Goal: Task Accomplishment & Management: Use online tool/utility

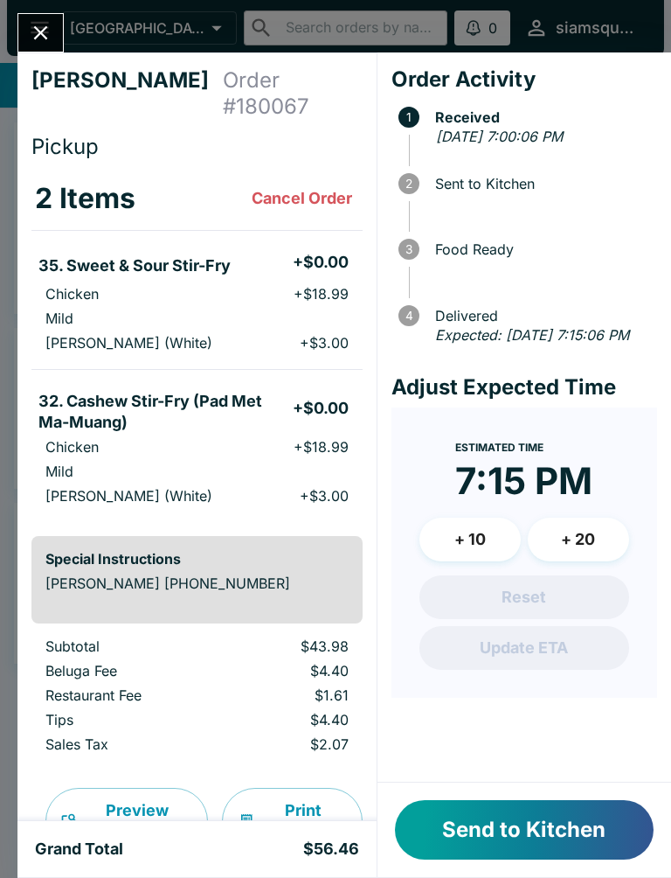
click at [541, 833] on button "Send to Kitchen" at bounding box center [524, 829] width 259 height 59
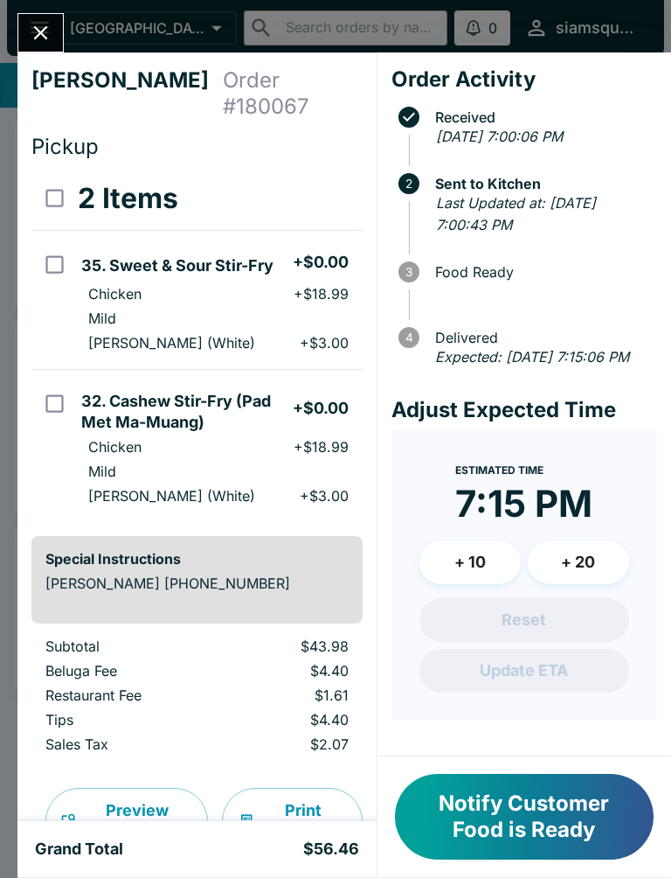
click at [60, 40] on button "Close" at bounding box center [40, 33] width 45 height 38
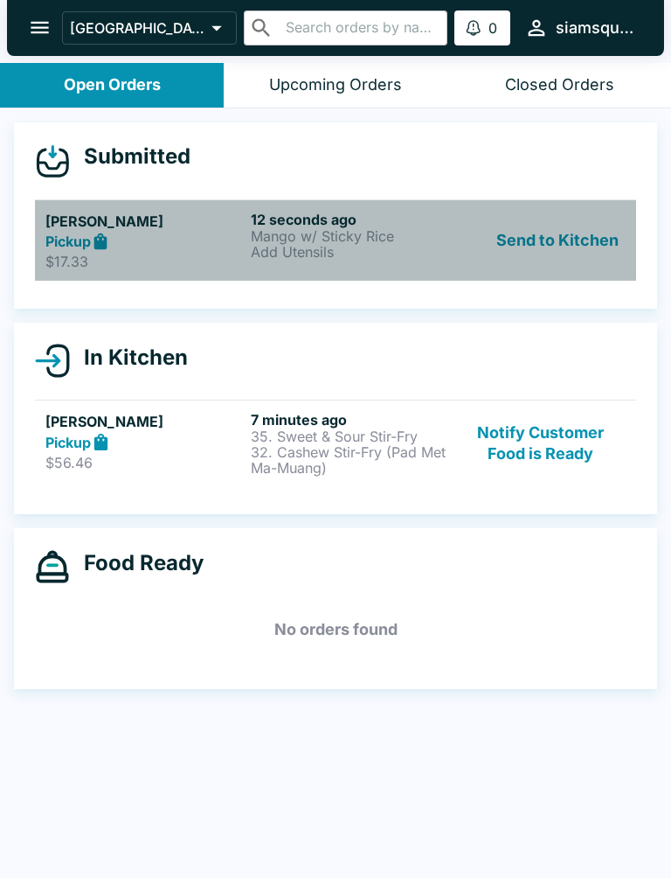
click at [391, 244] on p "Add Utensils" at bounding box center [350, 252] width 198 height 16
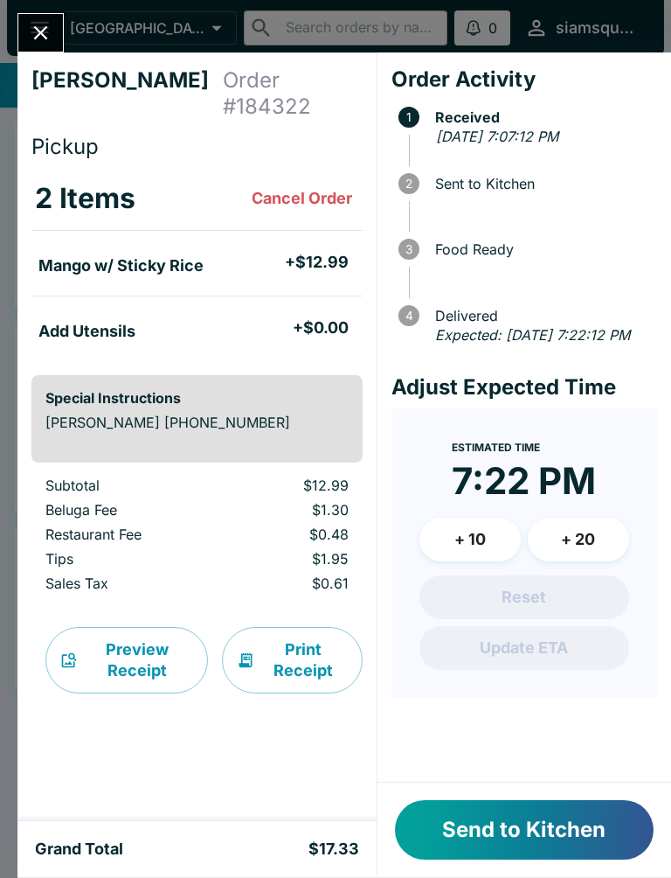
click at [539, 821] on button "Send to Kitchen" at bounding box center [524, 829] width 259 height 59
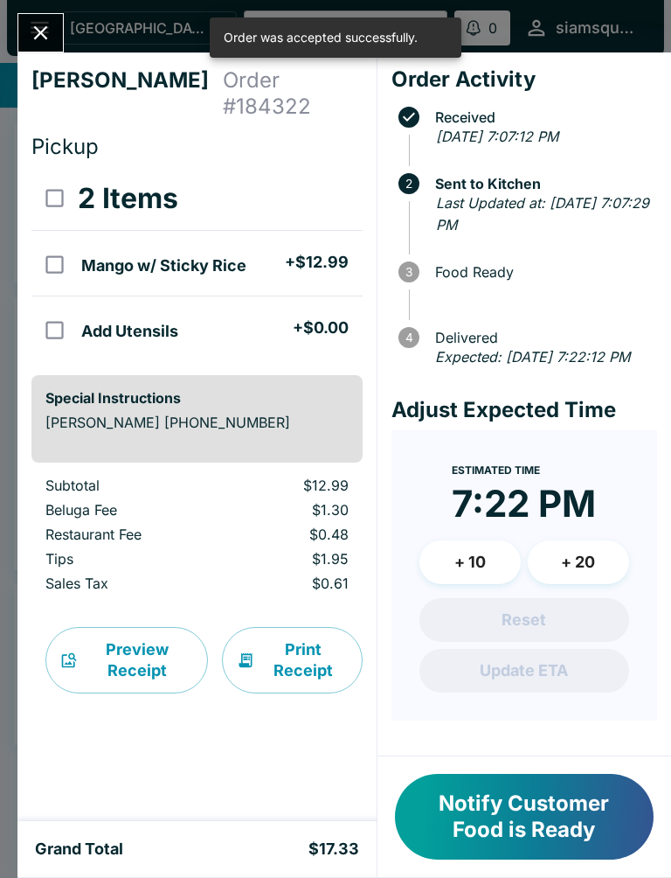
click at [532, 822] on button "Notify Customer Food is Ready" at bounding box center [524, 817] width 259 height 86
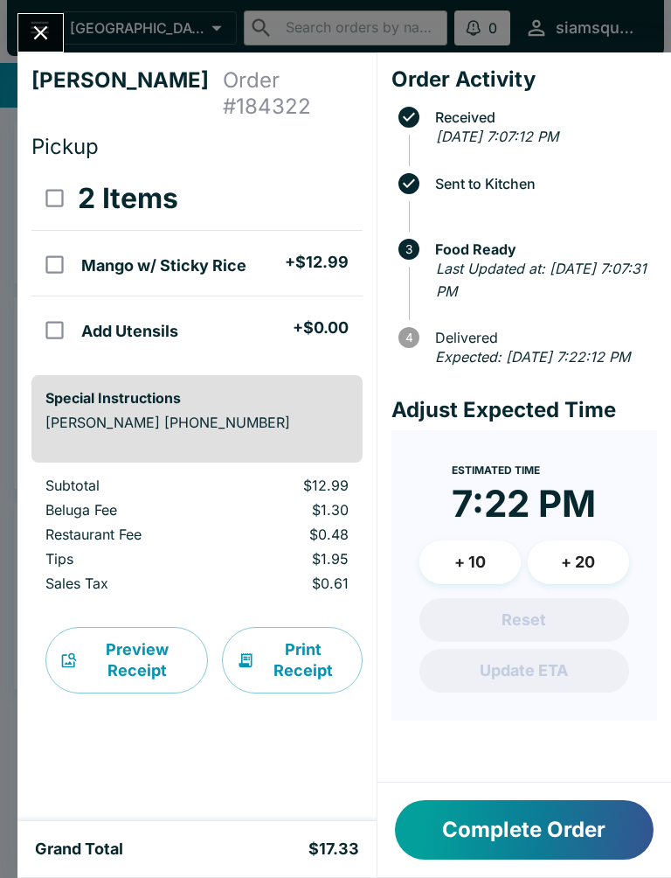
click at [45, 34] on icon "Close" at bounding box center [41, 33] width 24 height 24
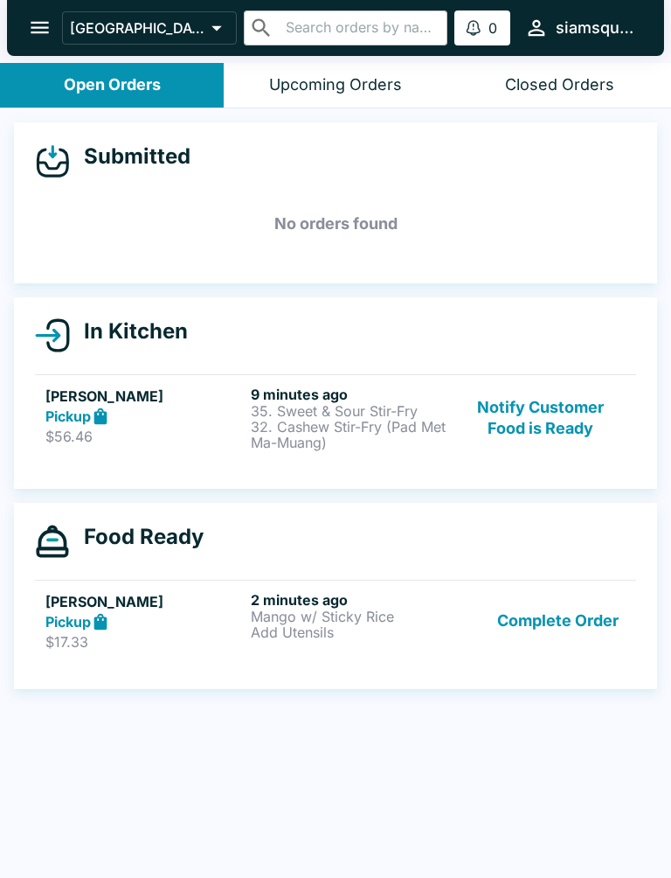
click at [227, 614] on div "Pickup" at bounding box center [144, 622] width 198 height 20
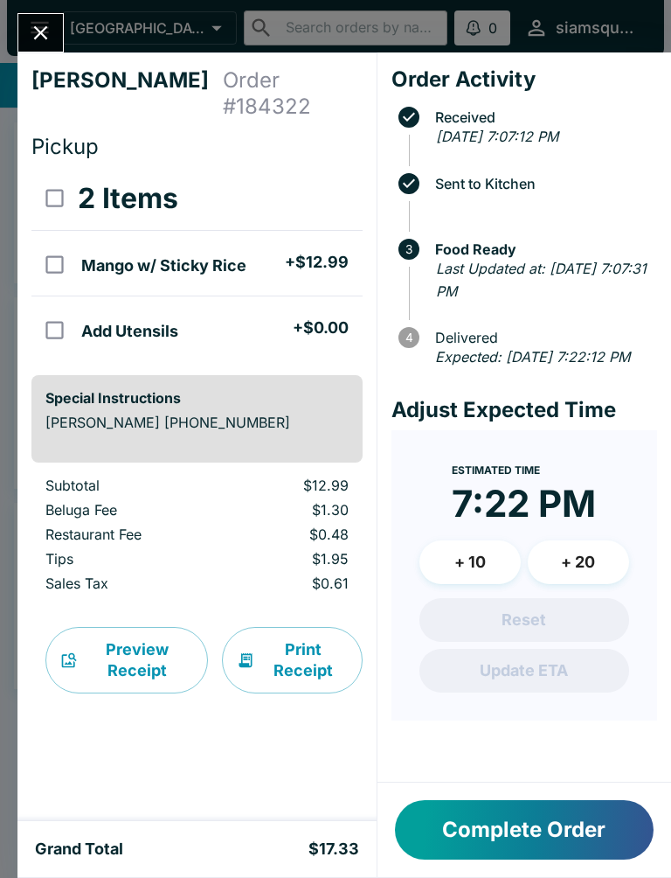
click at [45, 19] on button "Close" at bounding box center [40, 33] width 45 height 38
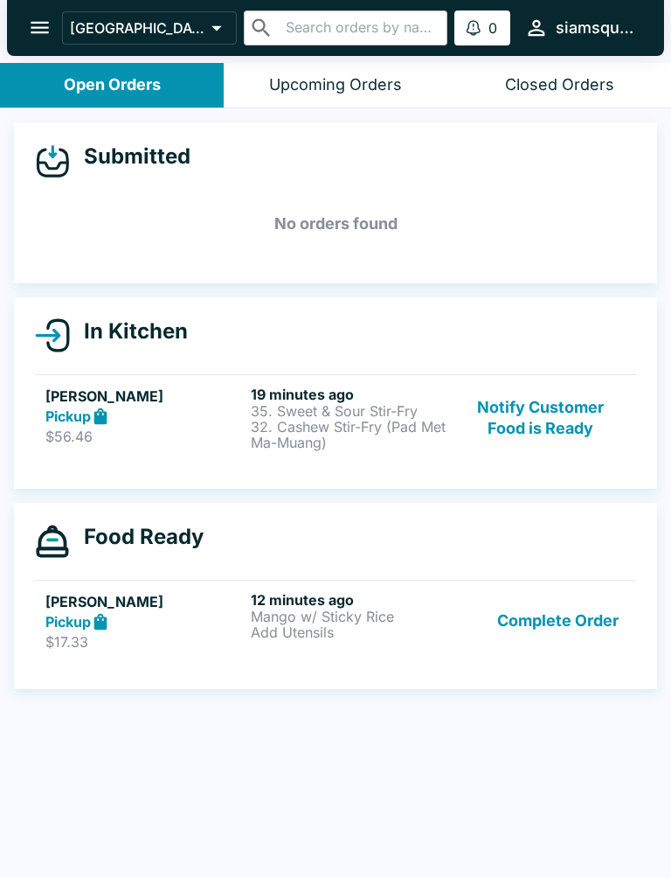
click at [246, 430] on div "[PERSON_NAME] Pickup $56.46 19 minutes ago 35. Sweet & Sour Stir-Fry 32. Cashew…" at bounding box center [335, 417] width 580 height 65
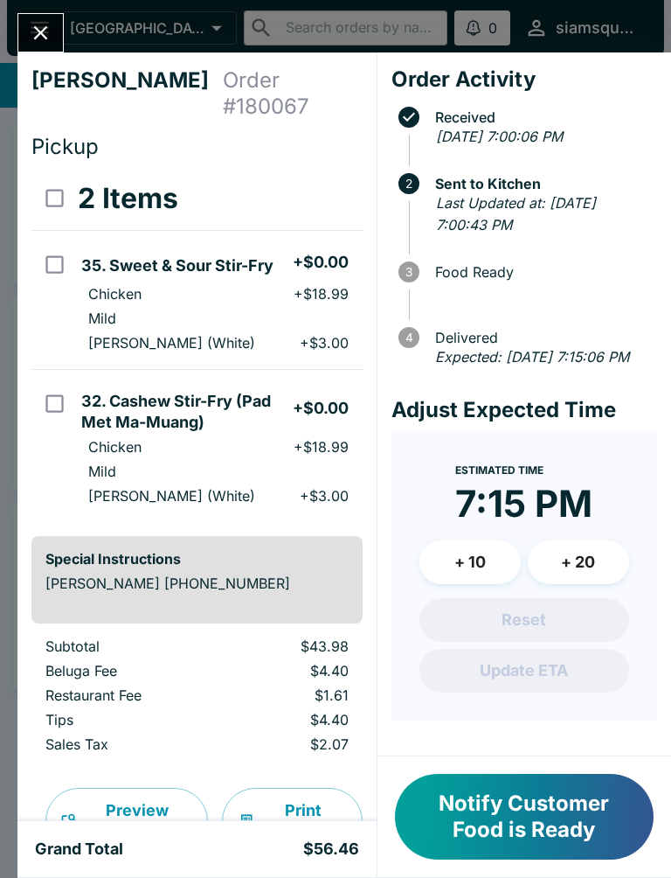
click at [52, 49] on button "Close" at bounding box center [40, 33] width 45 height 38
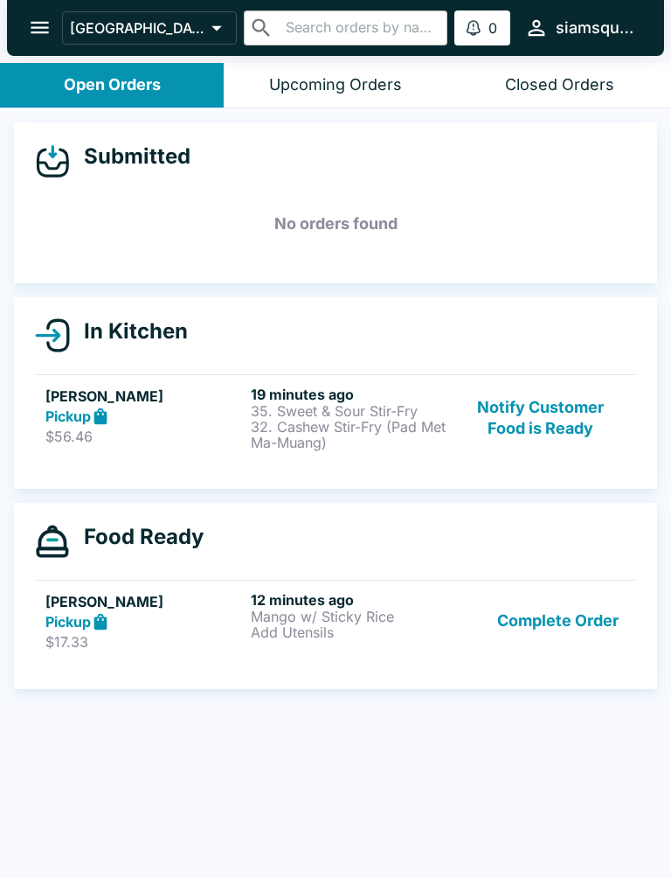
click at [170, 406] on div "Pickup" at bounding box center [144, 416] width 198 height 20
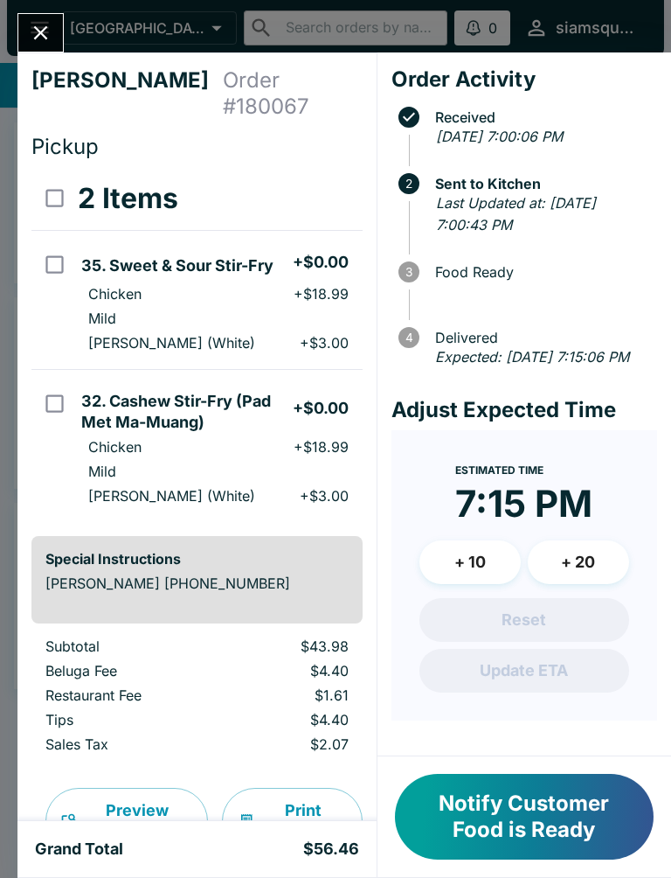
click at [516, 800] on button "Notify Customer Food is Ready" at bounding box center [524, 817] width 259 height 86
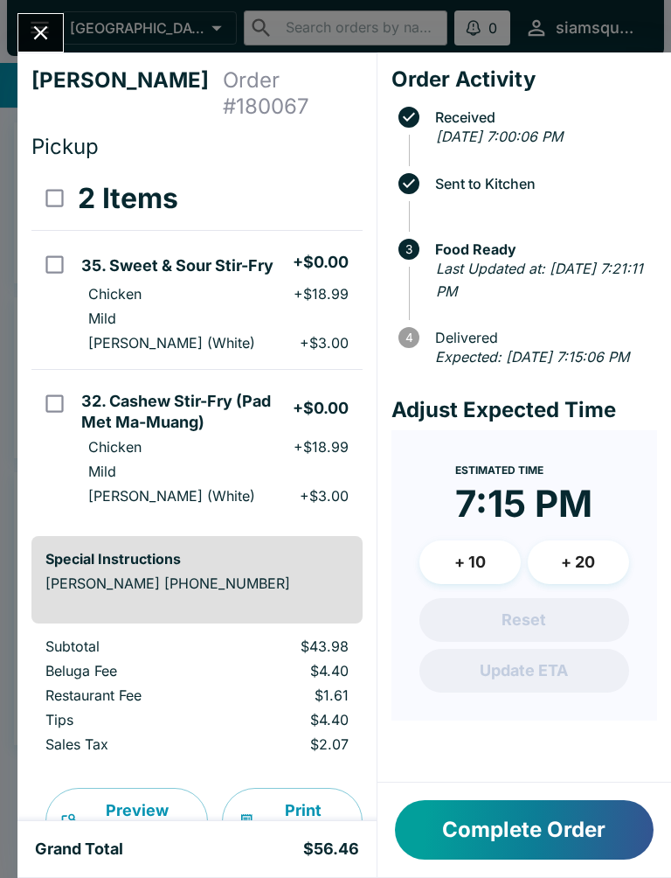
click at [474, 823] on button "Complete Order" at bounding box center [524, 829] width 259 height 59
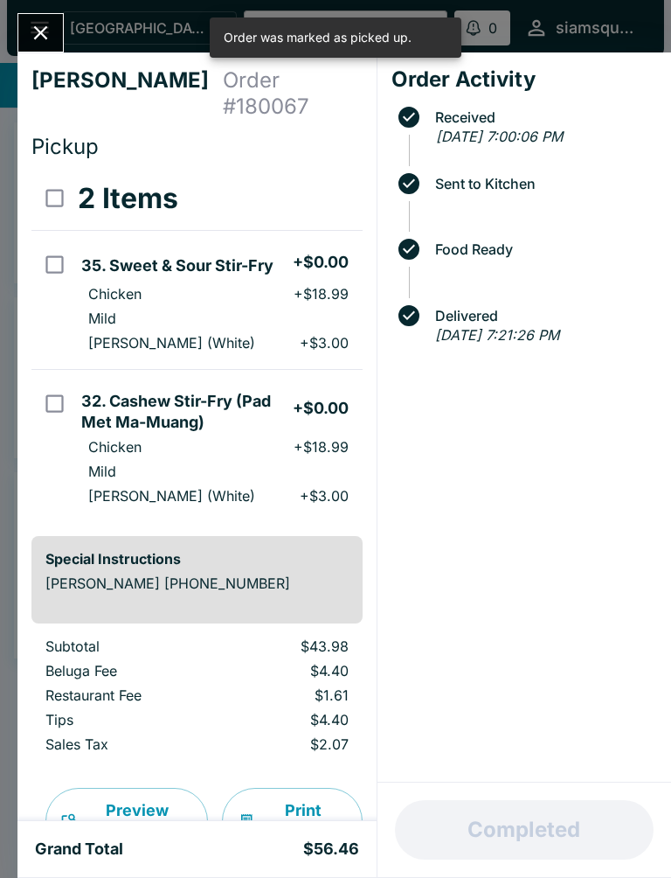
click at [24, 28] on button "Close" at bounding box center [40, 33] width 45 height 38
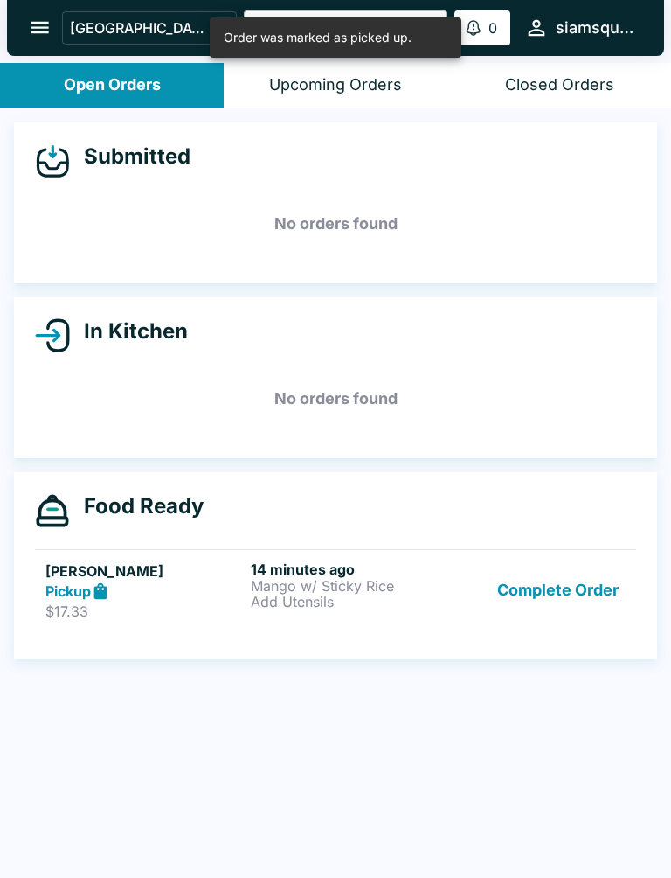
click at [513, 614] on button "Complete Order" at bounding box center [557, 590] width 135 height 60
